Goal: Find specific page/section: Find specific page/section

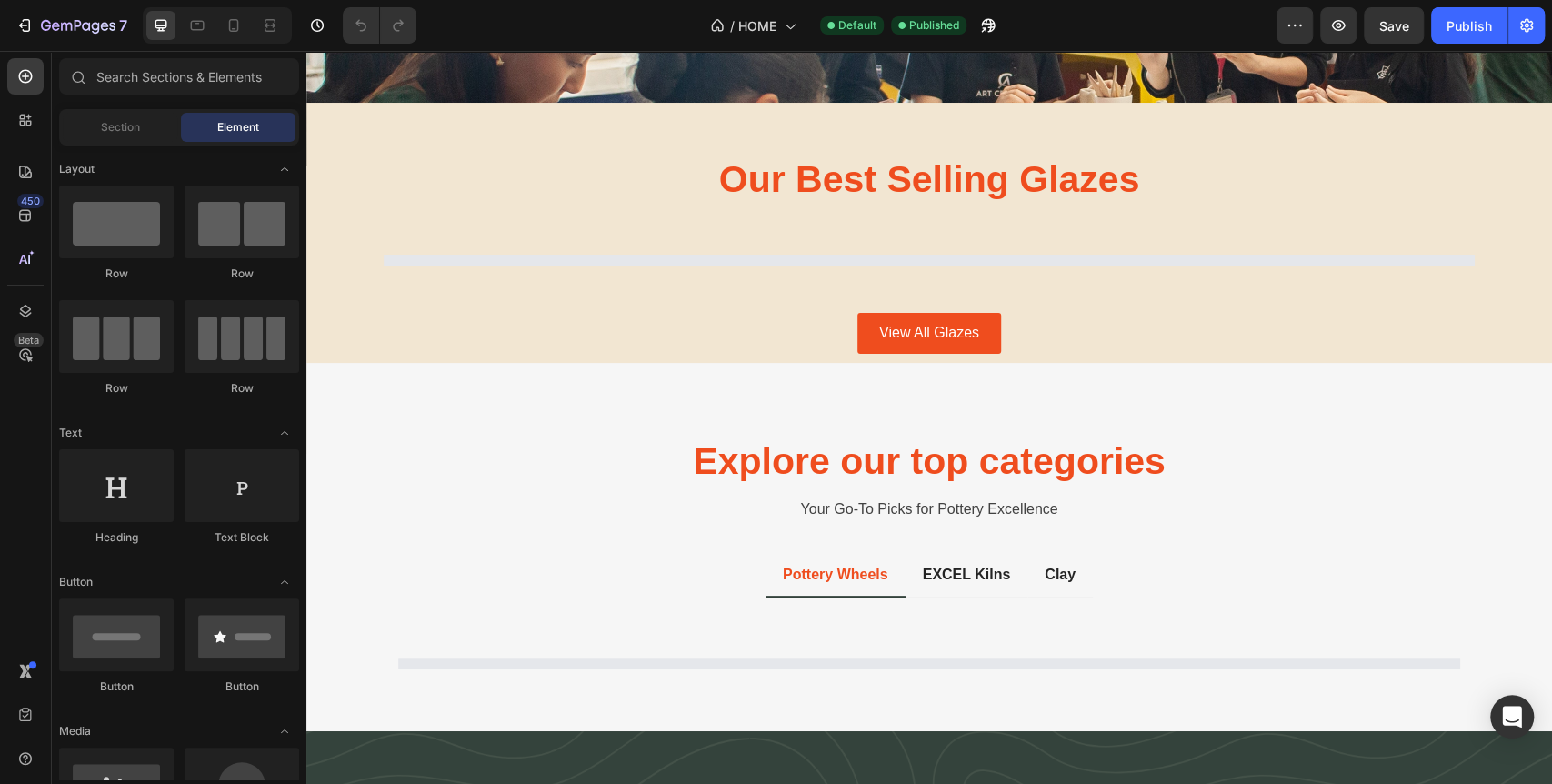
scroll to position [1716, 0]
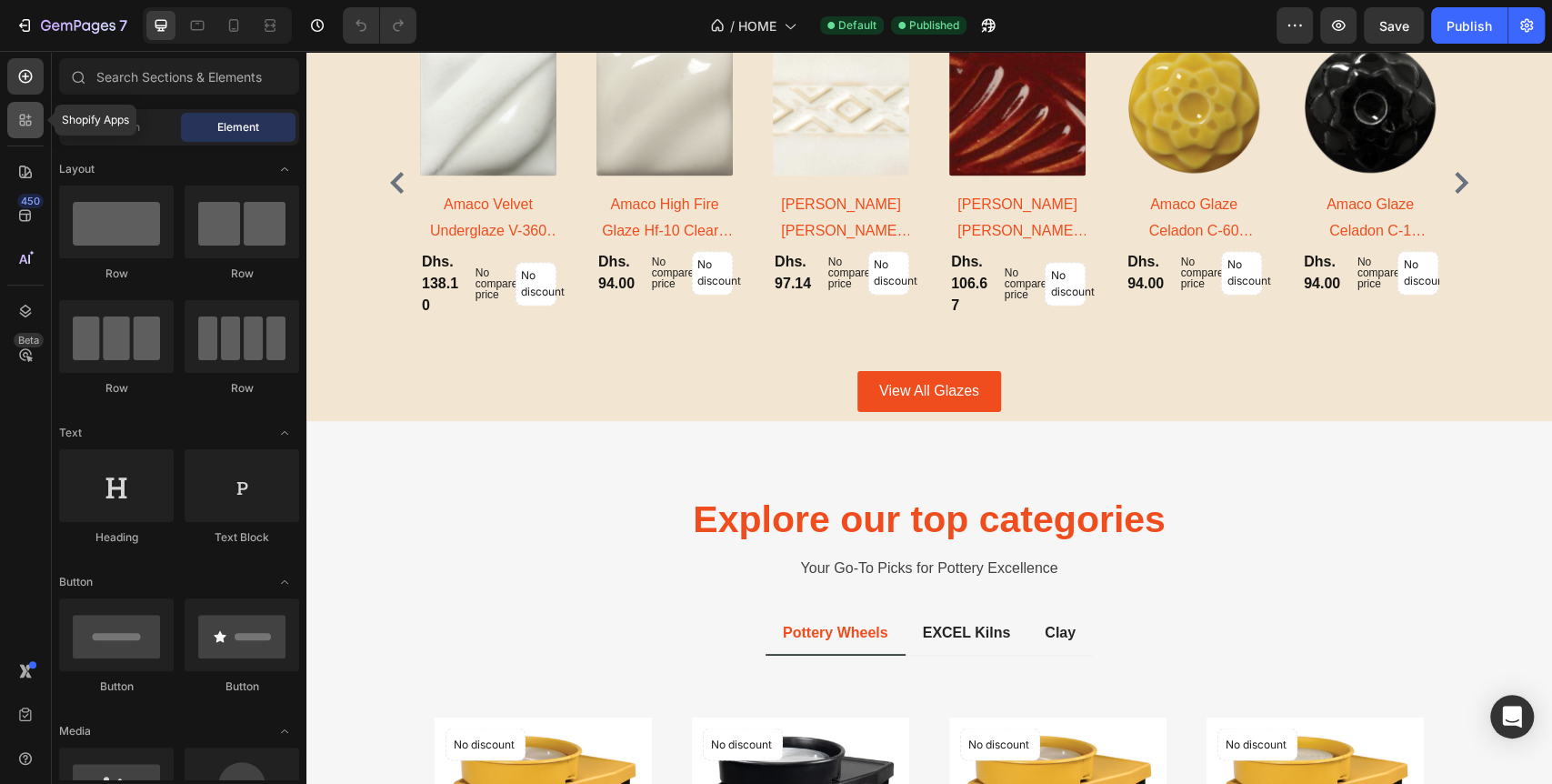
click at [24, 123] on icon at bounding box center [23, 123] width 5 height 5
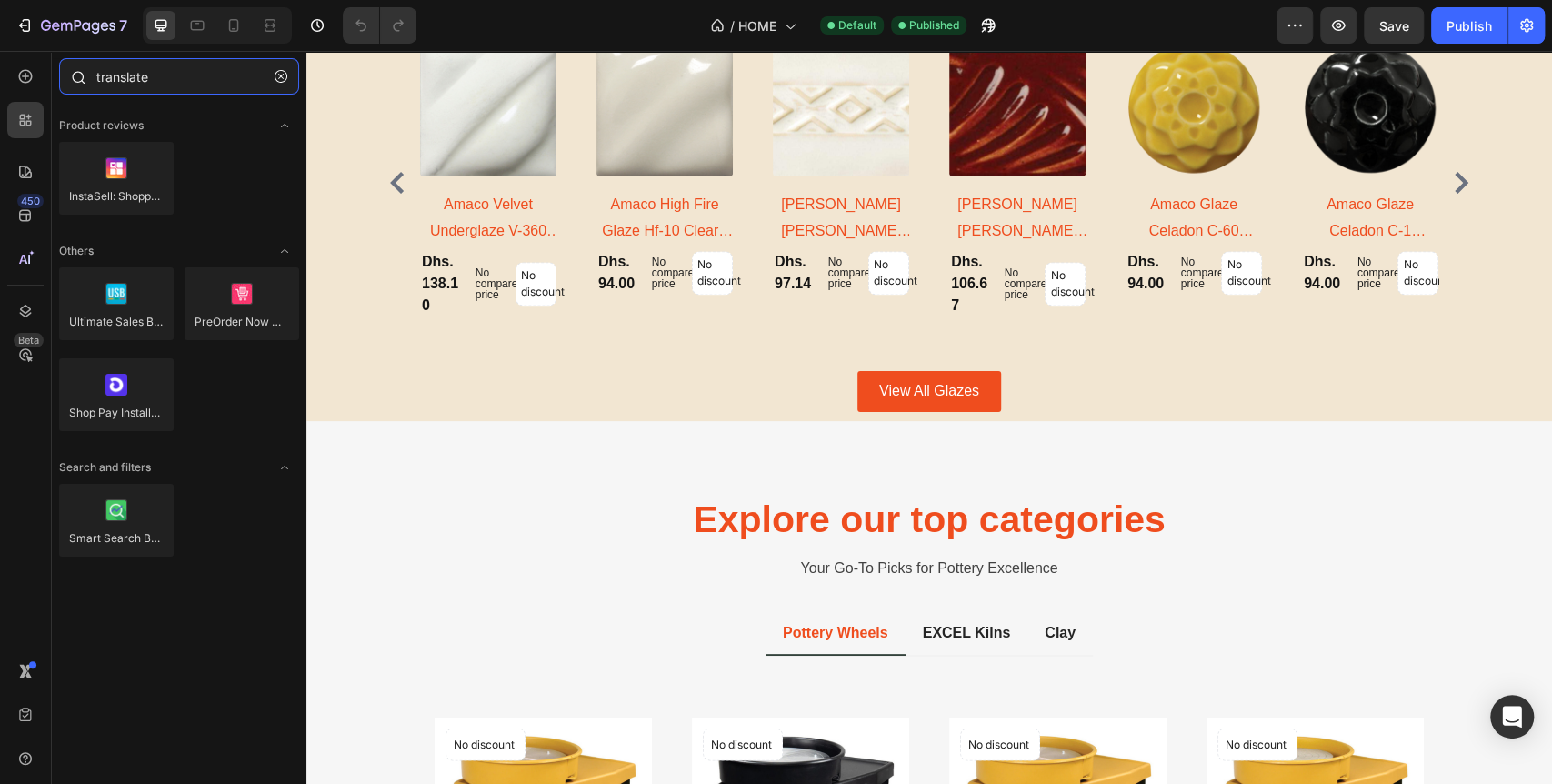
click at [123, 74] on input "translate" at bounding box center [179, 77] width 240 height 37
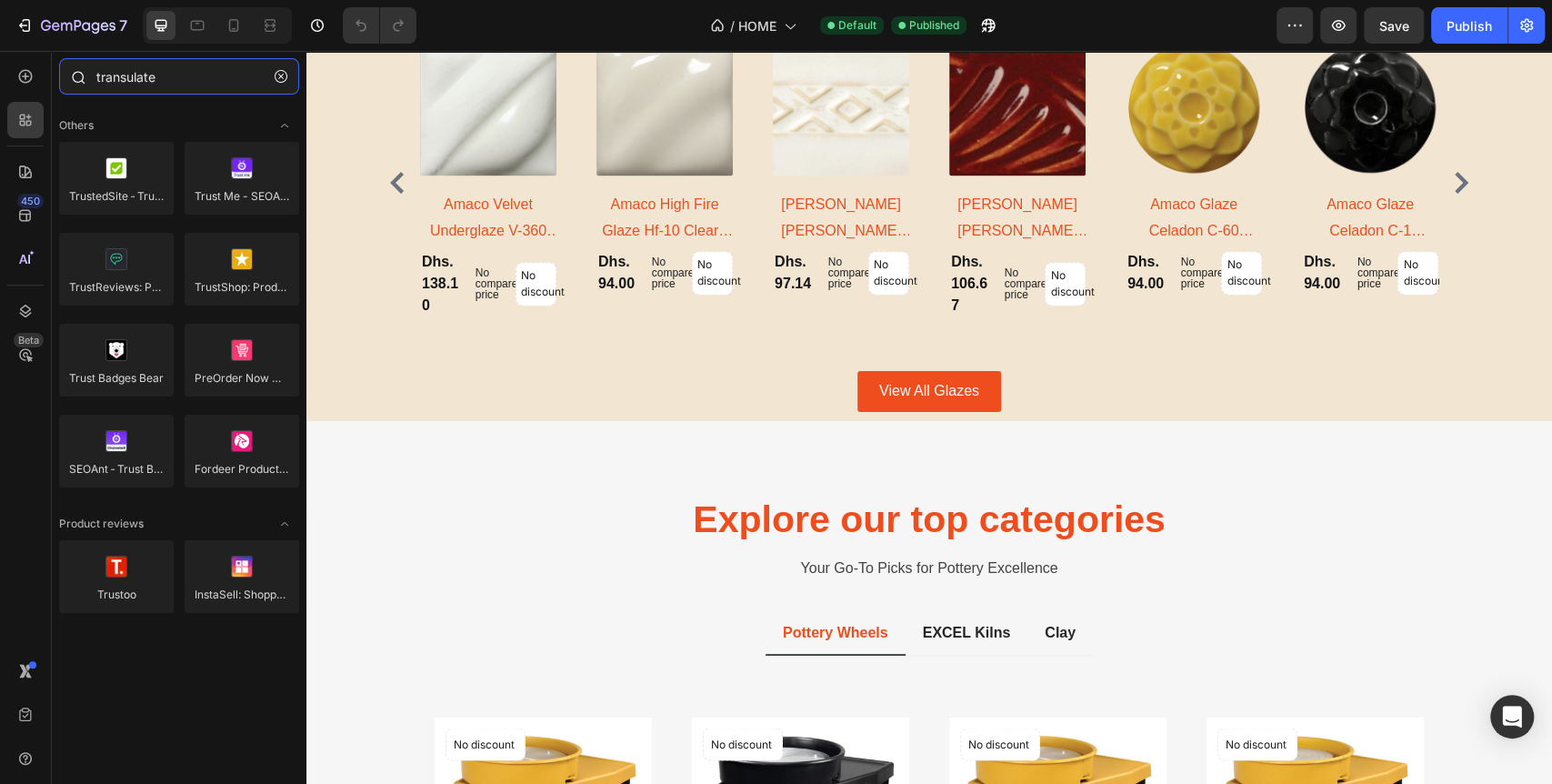
click at [211, 82] on input "transulate" at bounding box center [179, 77] width 240 height 37
click at [189, 71] on input "transulate" at bounding box center [179, 77] width 240 height 37
click at [128, 79] on input "transulate" at bounding box center [179, 77] width 240 height 37
type input "translate"
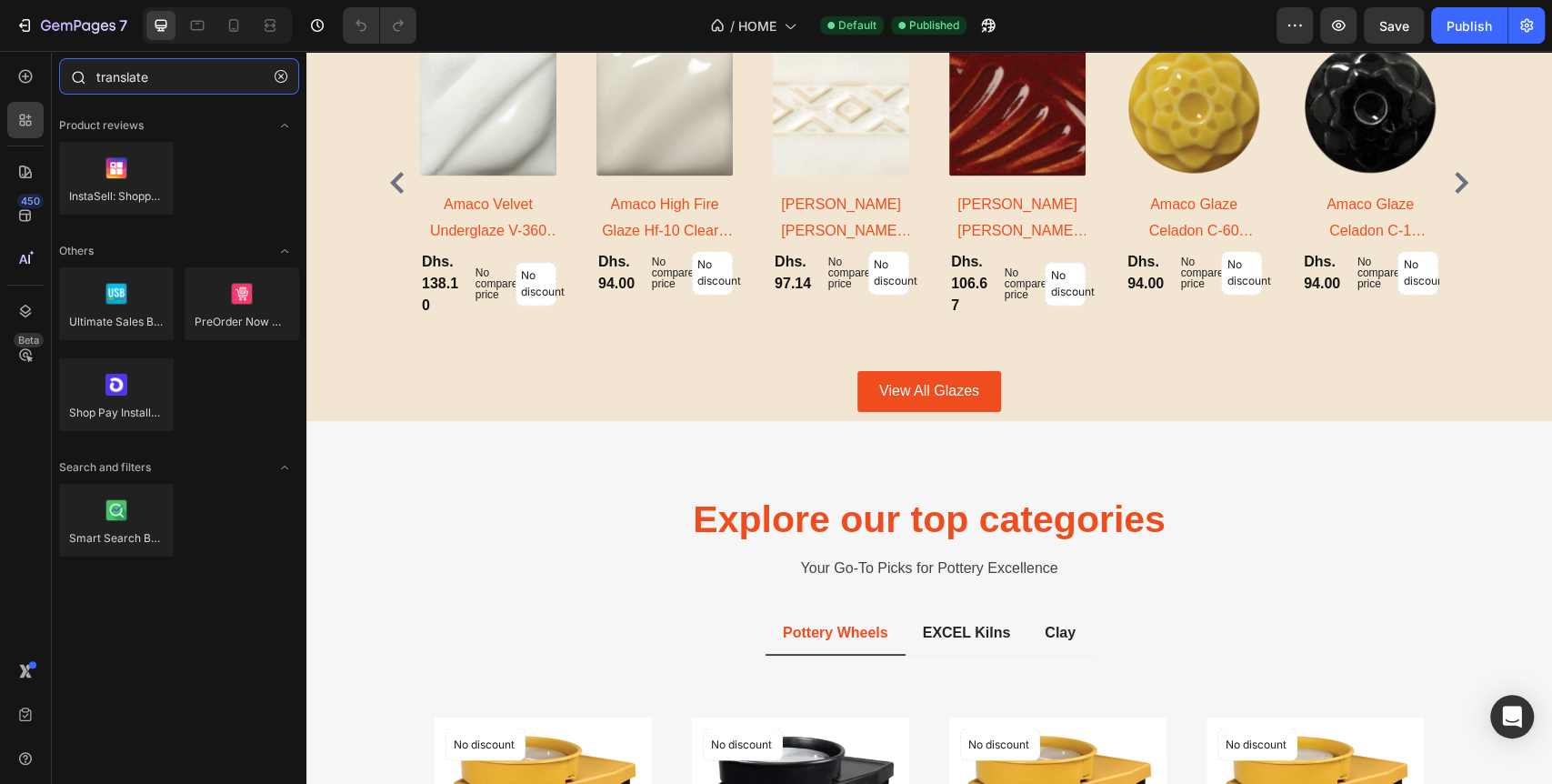
click at [168, 76] on input "translate" at bounding box center [179, 77] width 240 height 37
click at [287, 72] on button "button" at bounding box center [282, 77] width 29 height 29
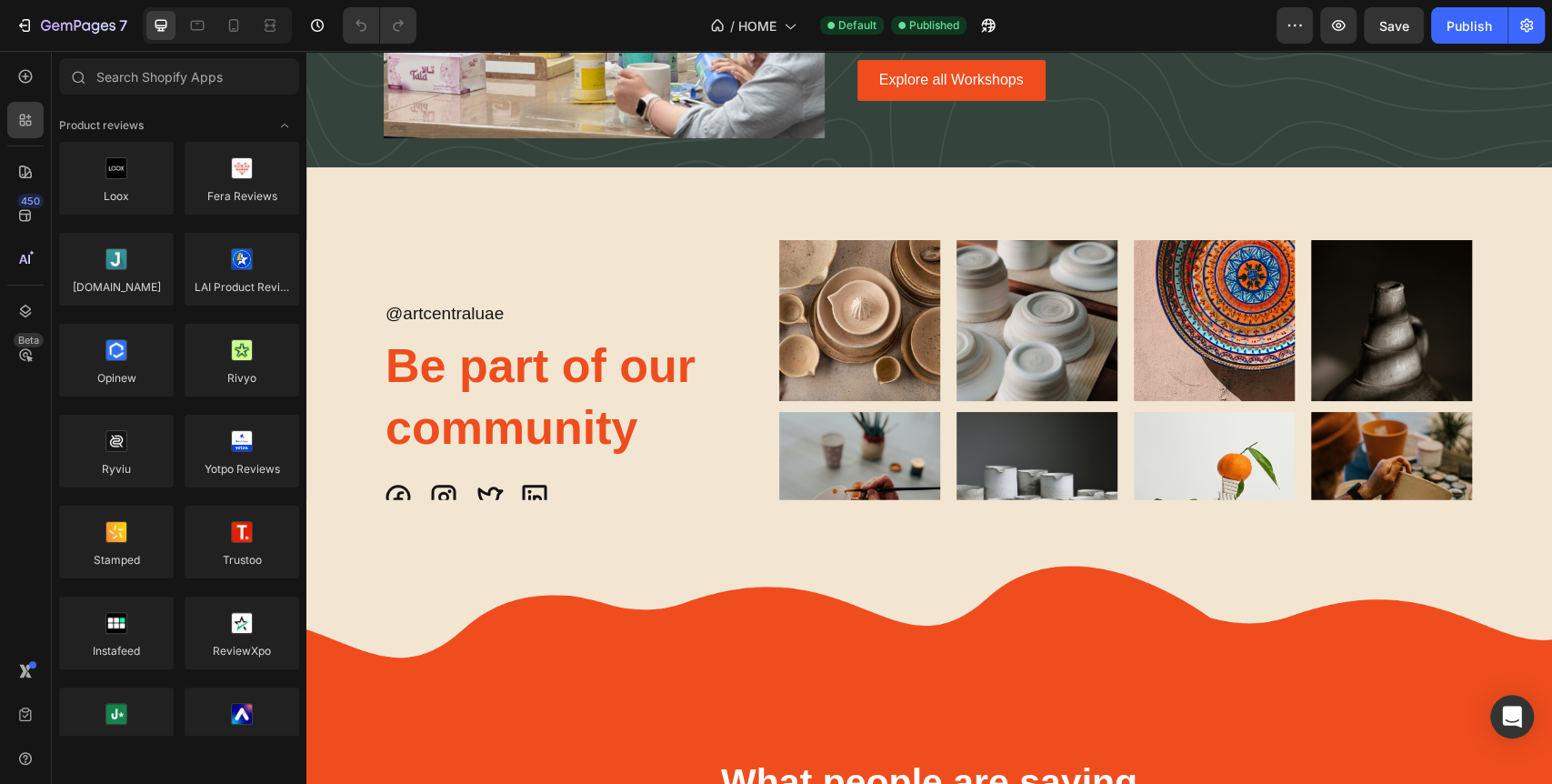
scroll to position [3220, 0]
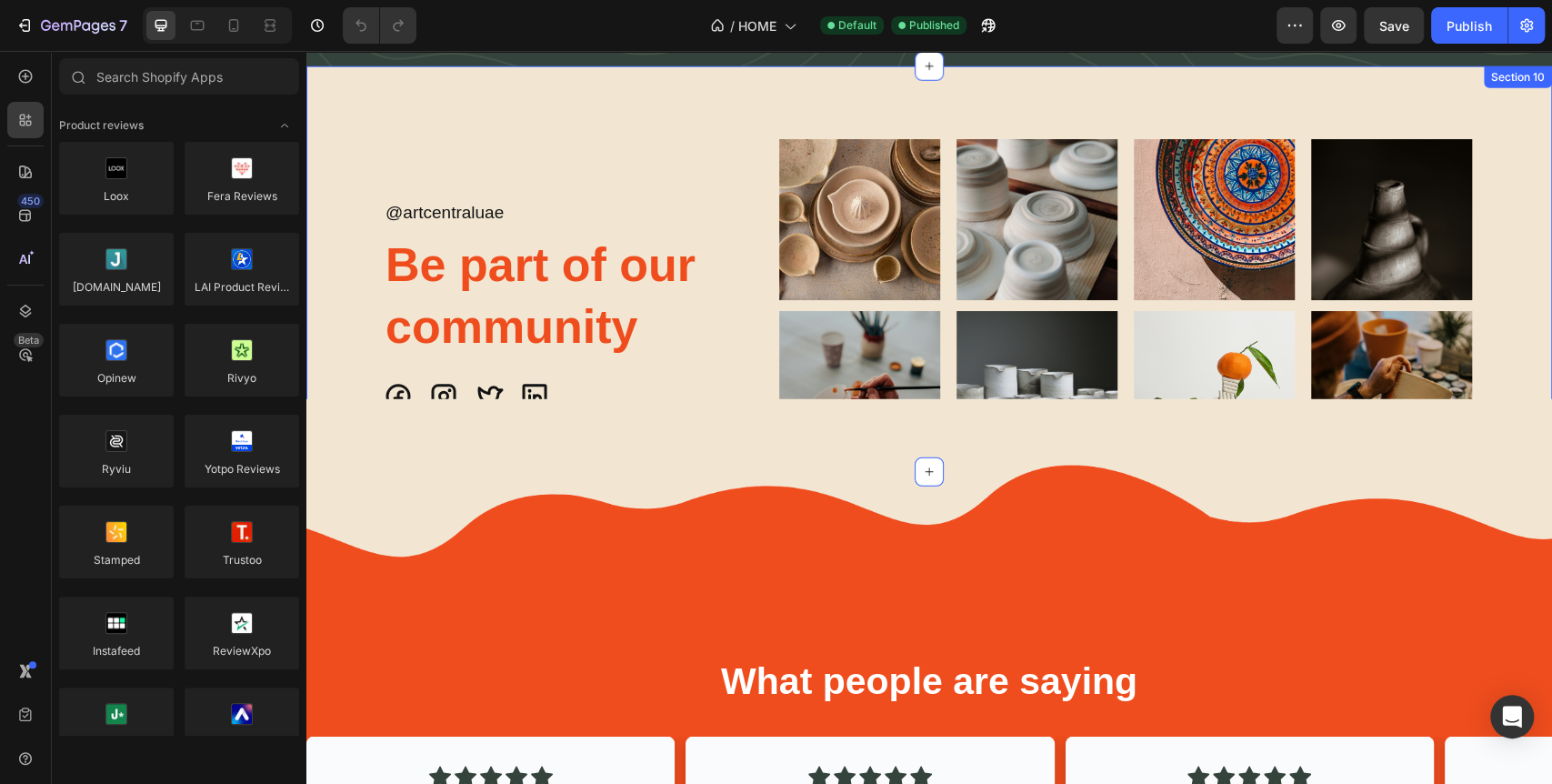
click at [412, 98] on div "@ artcentraluae Text Block Be part of our community Heading Icon Icon Icon Icon…" at bounding box center [929, 270] width 1246 height 406
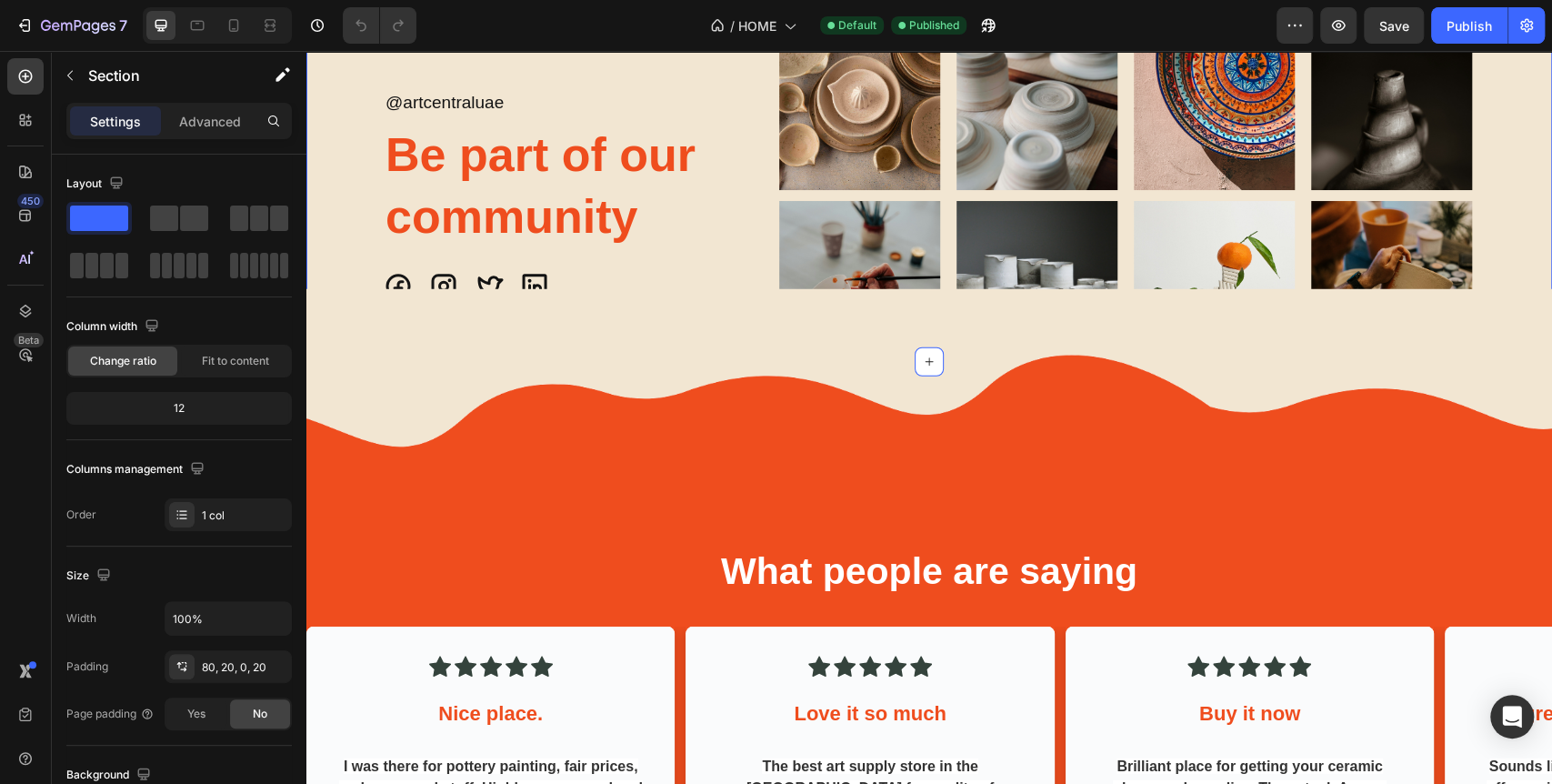
scroll to position [3120, 0]
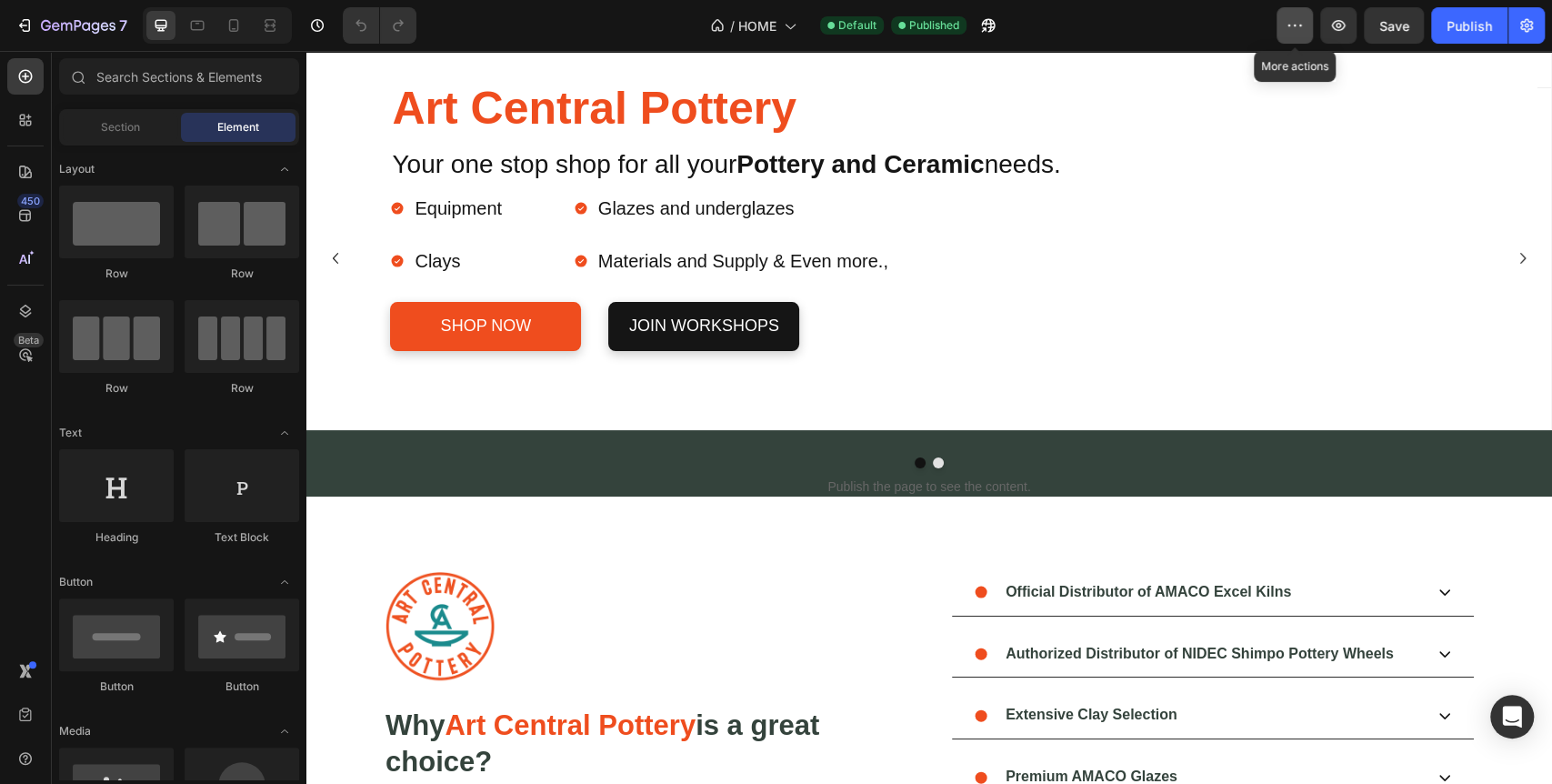
click at [1278, 14] on button "button" at bounding box center [1295, 26] width 37 height 37
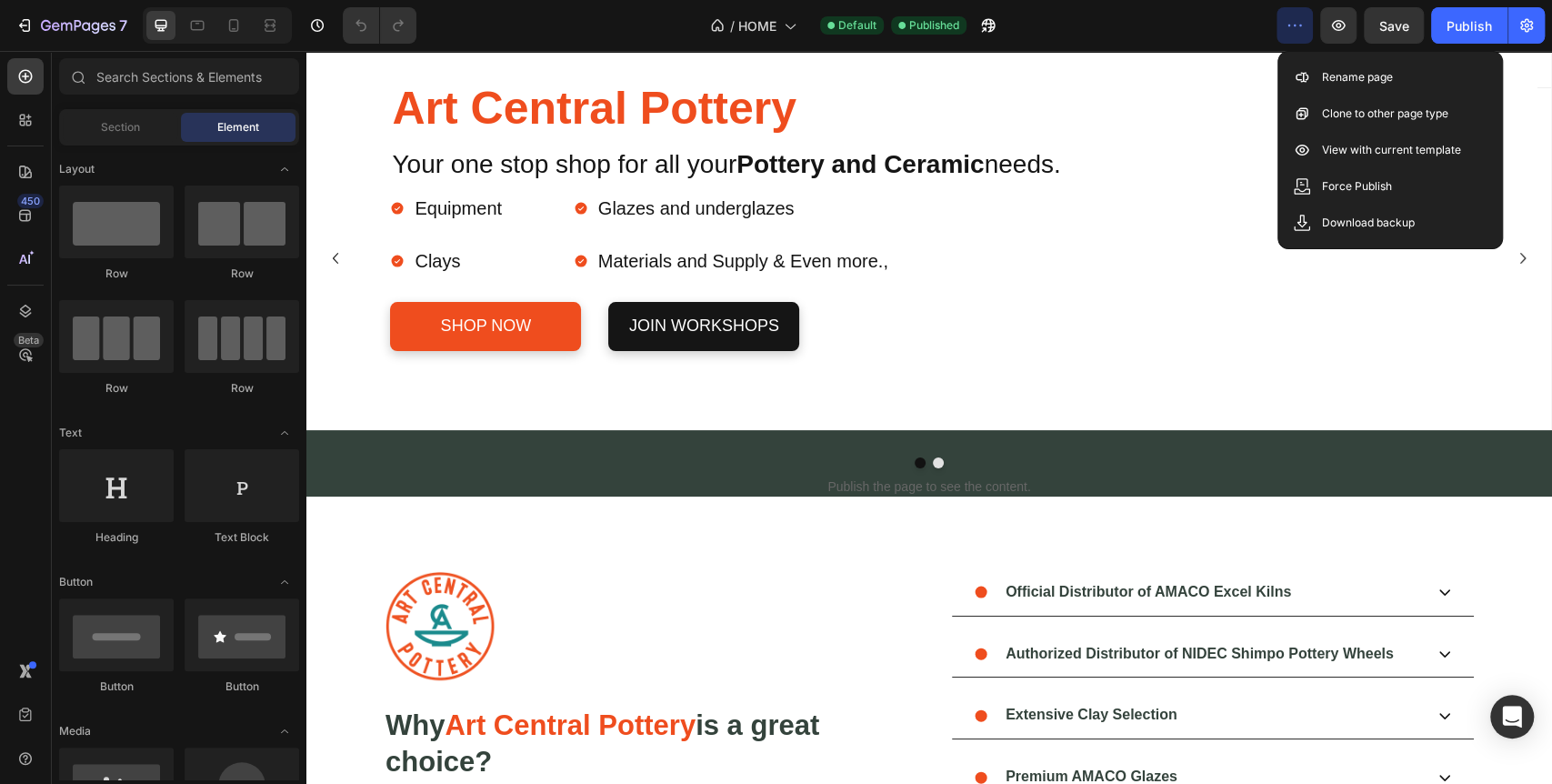
click at [1288, 29] on icon "button" at bounding box center [1295, 26] width 18 height 18
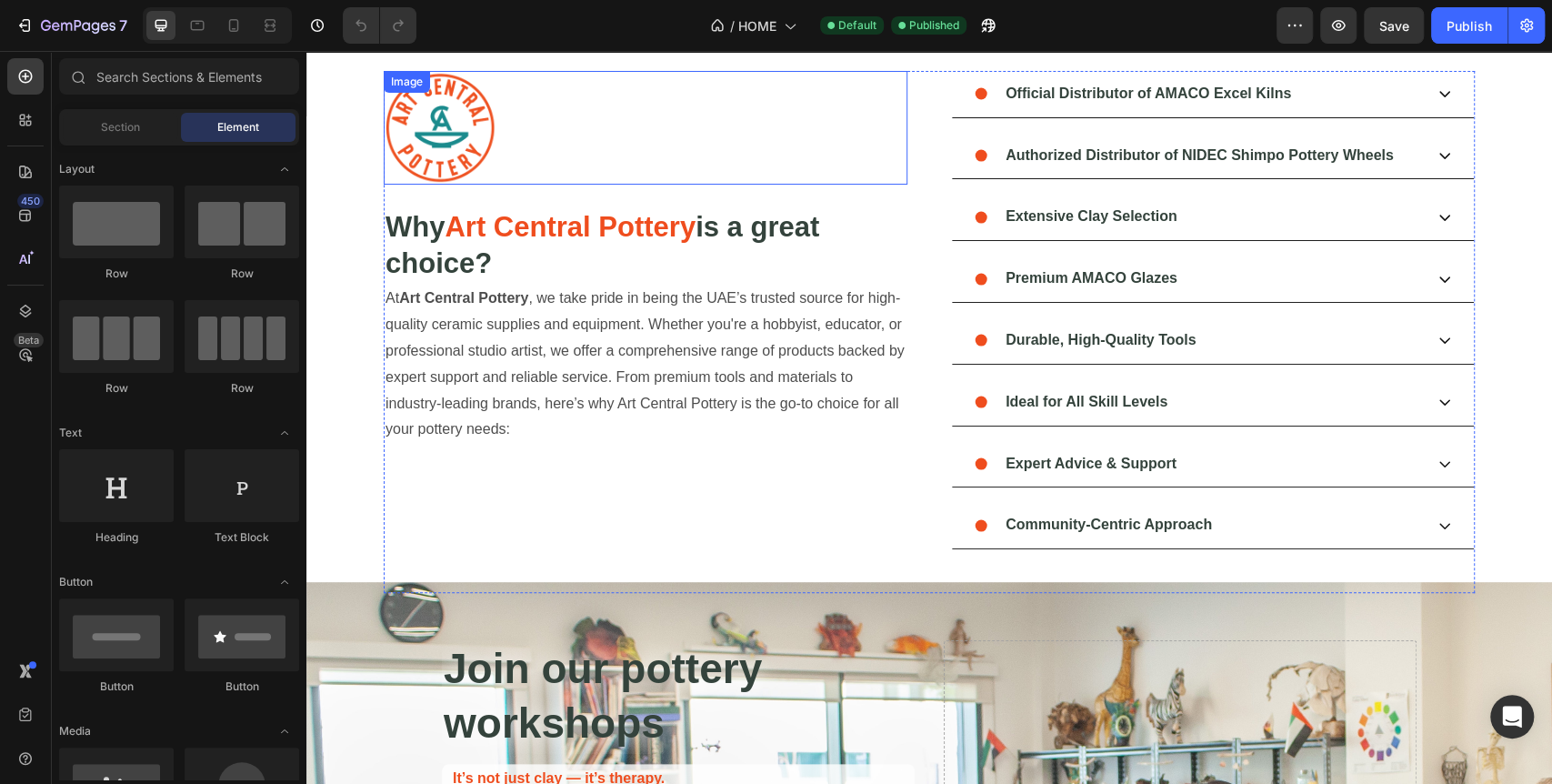
scroll to position [606, 0]
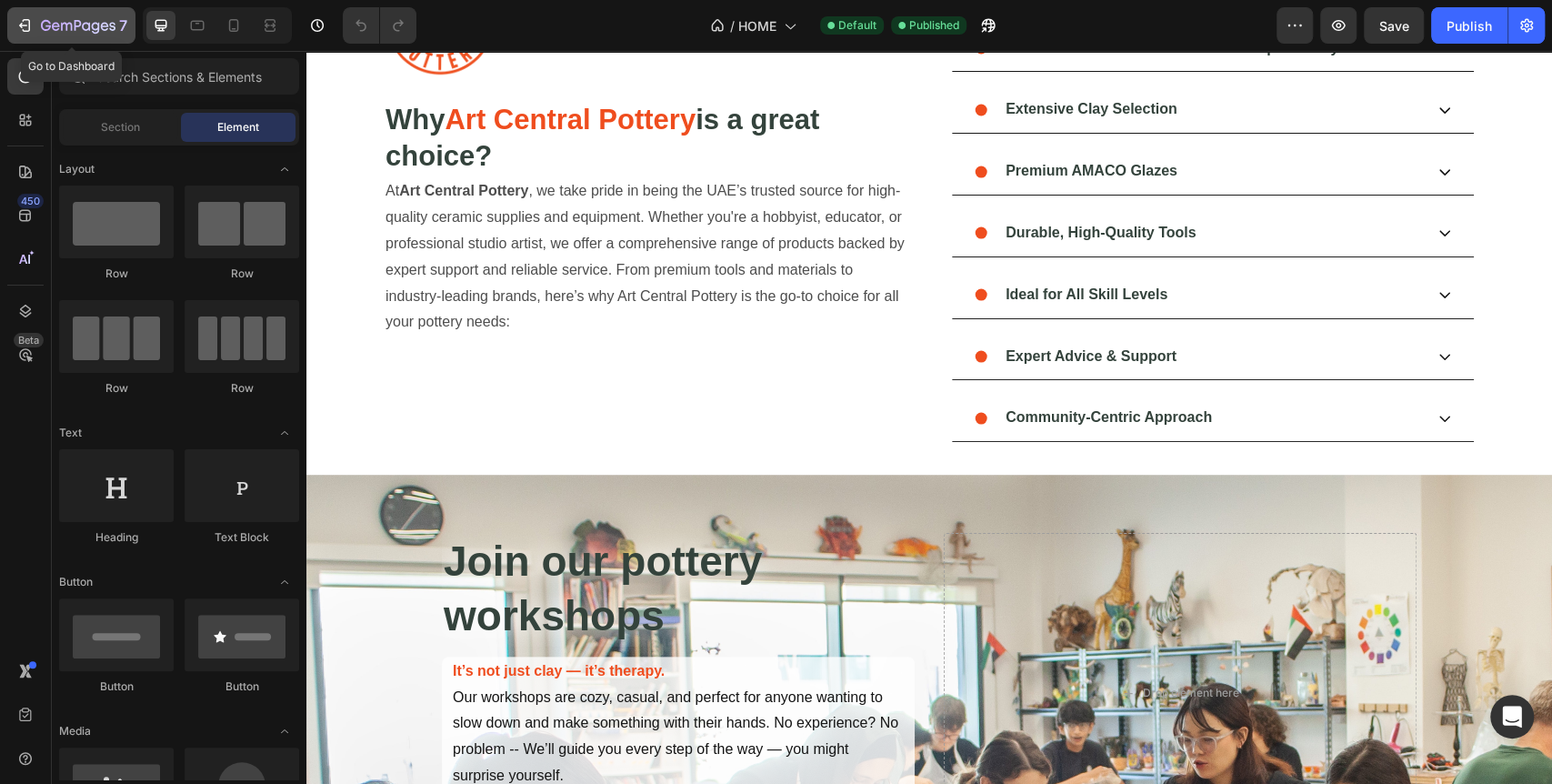
click at [21, 16] on icon "button" at bounding box center [25, 26] width 18 height 18
